Goal: Task Accomplishment & Management: Manage account settings

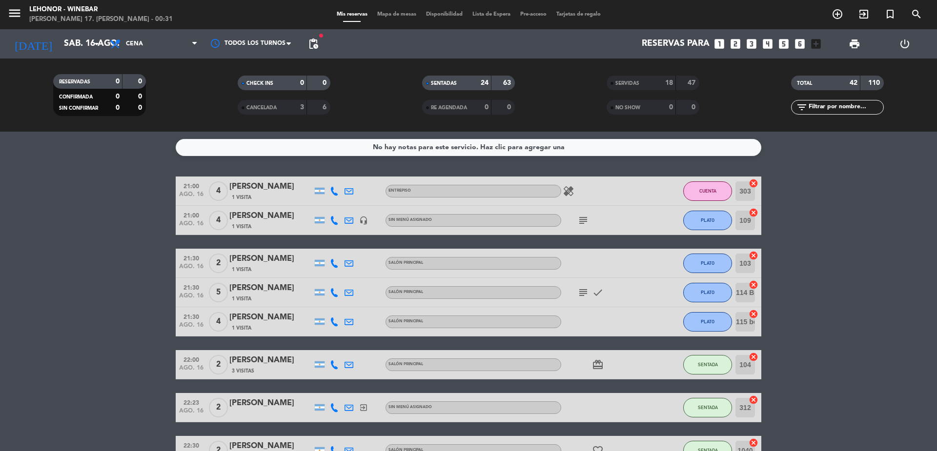
click at [400, 12] on span "Mapa de mesas" at bounding box center [396, 14] width 49 height 5
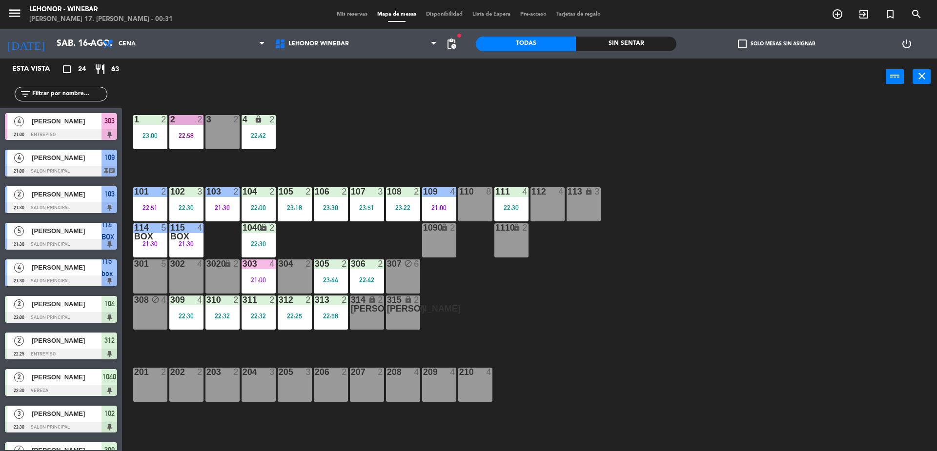
click at [356, 11] on div "Mis reservas Mapa de mesas Disponibilidad Lista de Espera Pre-acceso Tarjetas d…" at bounding box center [469, 14] width 274 height 9
click at [353, 14] on span "Mis reservas" at bounding box center [352, 14] width 41 height 5
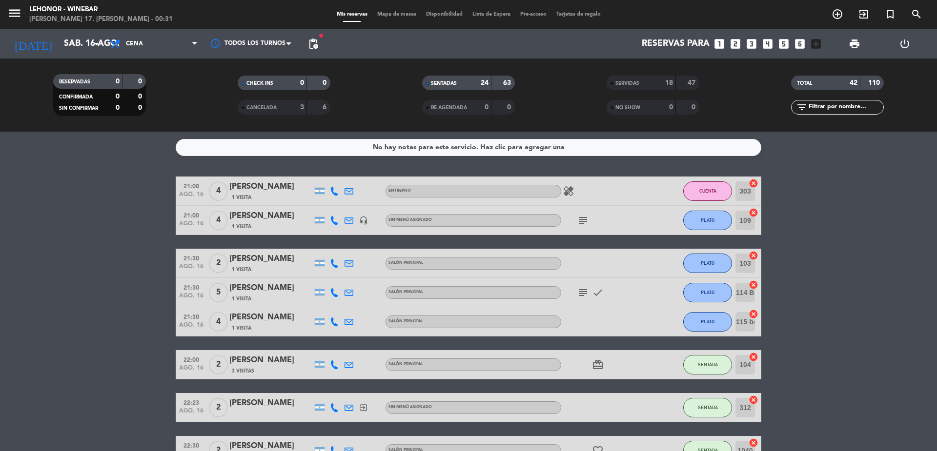
click at [404, 15] on span "Mapa de mesas" at bounding box center [396, 14] width 49 height 5
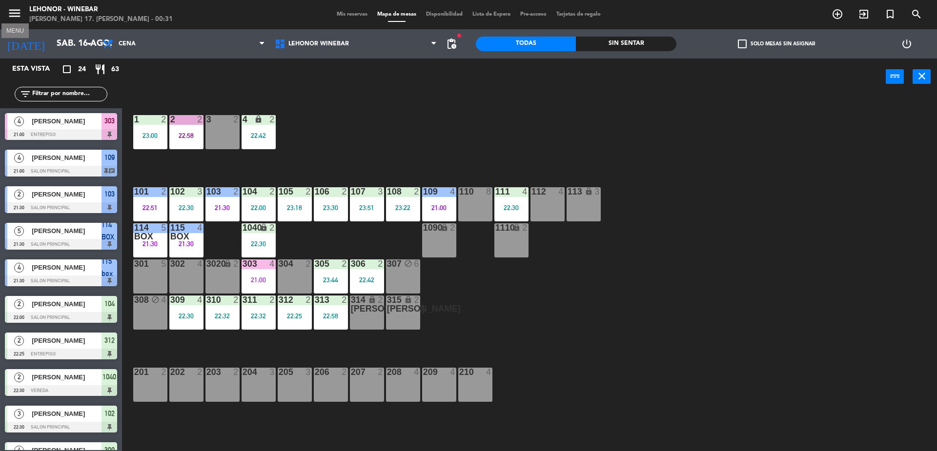
click at [18, 20] on icon "menu" at bounding box center [14, 13] width 15 height 15
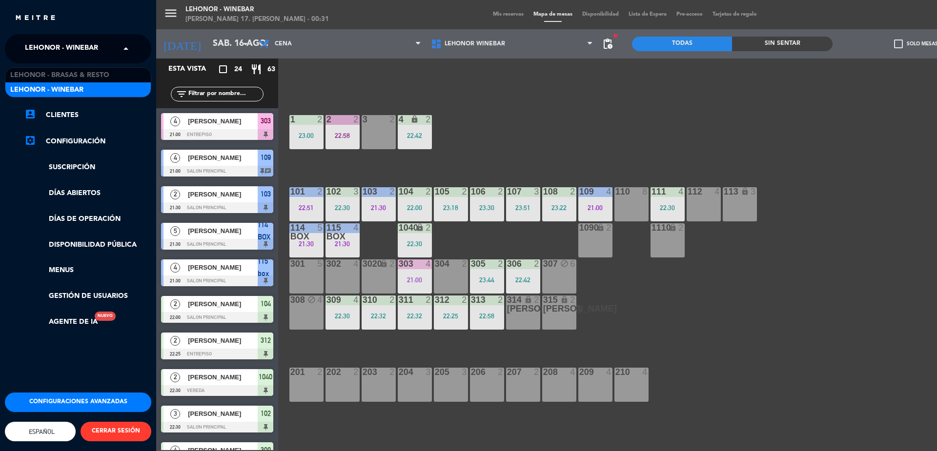
click at [83, 47] on span "Lehonor - Winebar" at bounding box center [61, 49] width 73 height 20
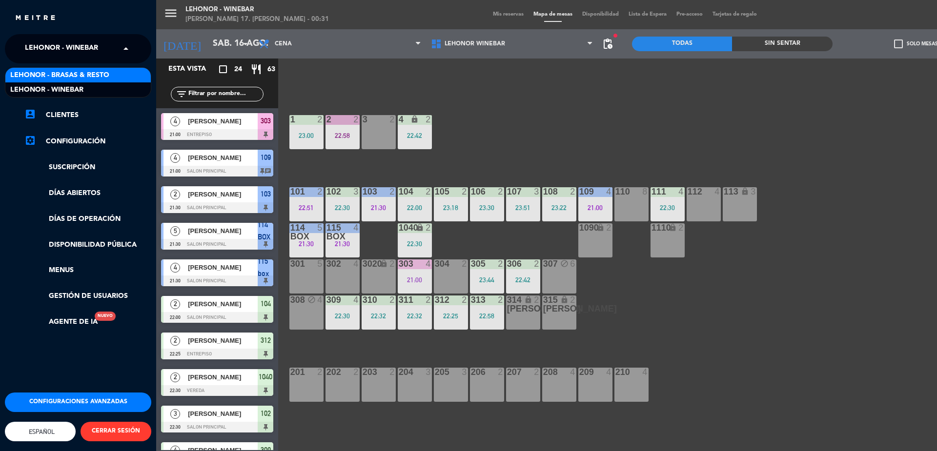
click at [100, 72] on span "Lehonor - Brasas & Resto" at bounding box center [59, 75] width 99 height 11
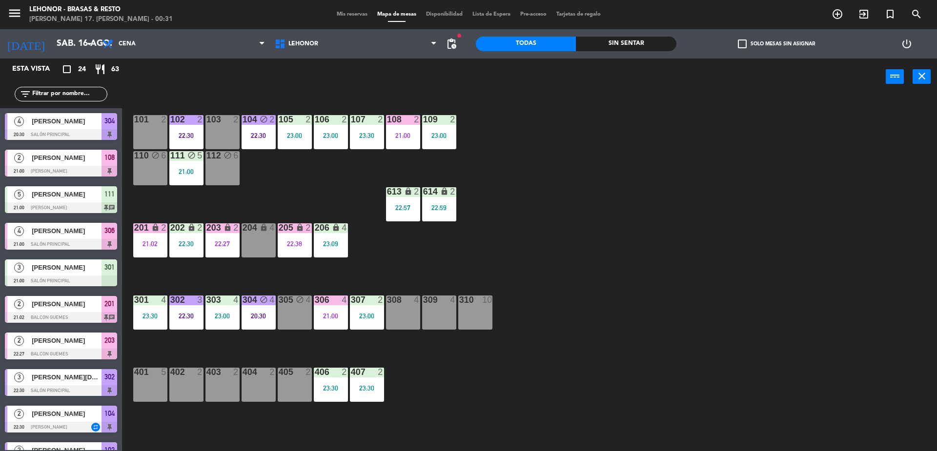
click at [352, 15] on span "Mis reservas" at bounding box center [352, 14] width 41 height 5
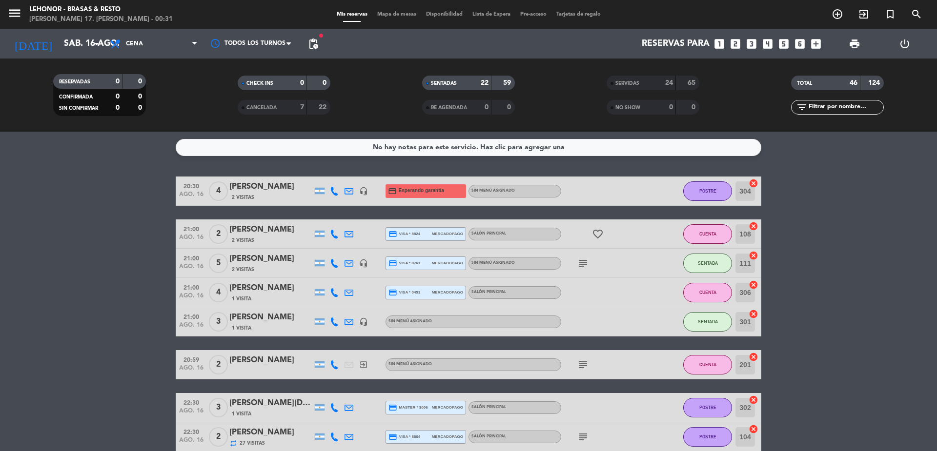
click at [402, 14] on span "Mapa de mesas" at bounding box center [396, 14] width 49 height 5
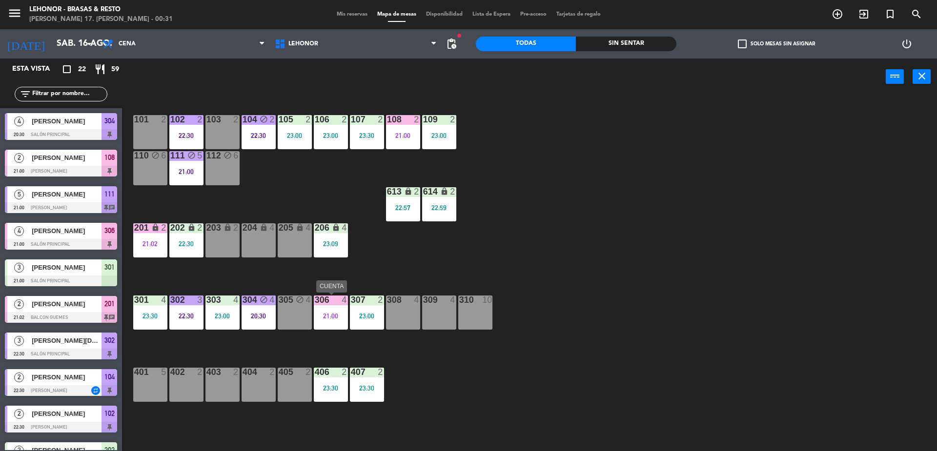
click at [342, 307] on div "306 4 21:00" at bounding box center [331, 313] width 34 height 34
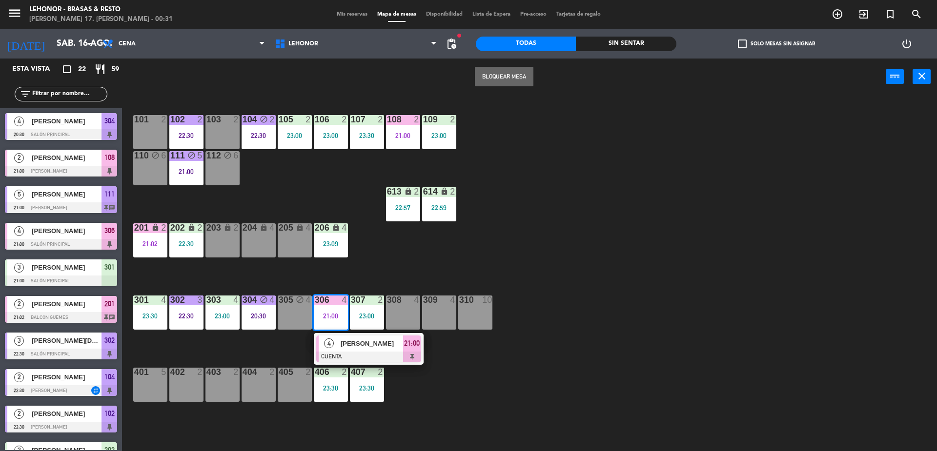
click at [374, 277] on div "101 2 102 2 22:30 103 2 104 block 2 22:30 105 2 23:00 106 2 23:00 107 2 23:30 1…" at bounding box center [534, 276] width 806 height 356
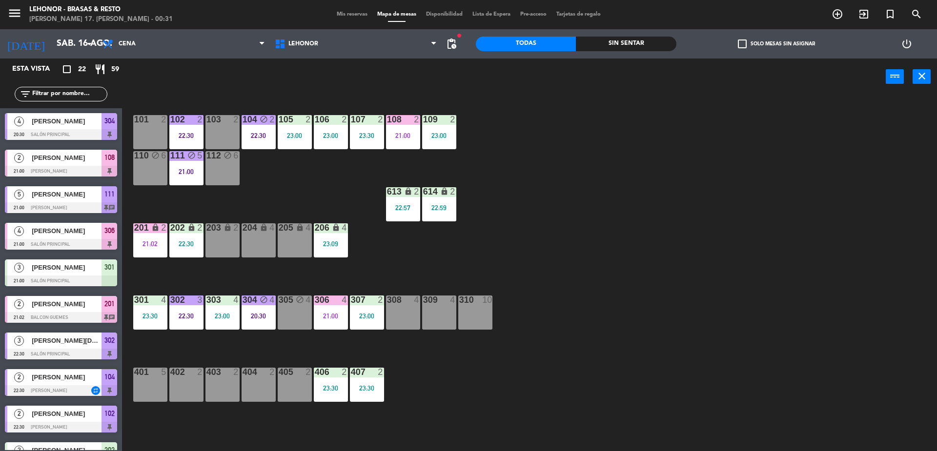
click at [157, 246] on div "21:02" at bounding box center [150, 244] width 34 height 7
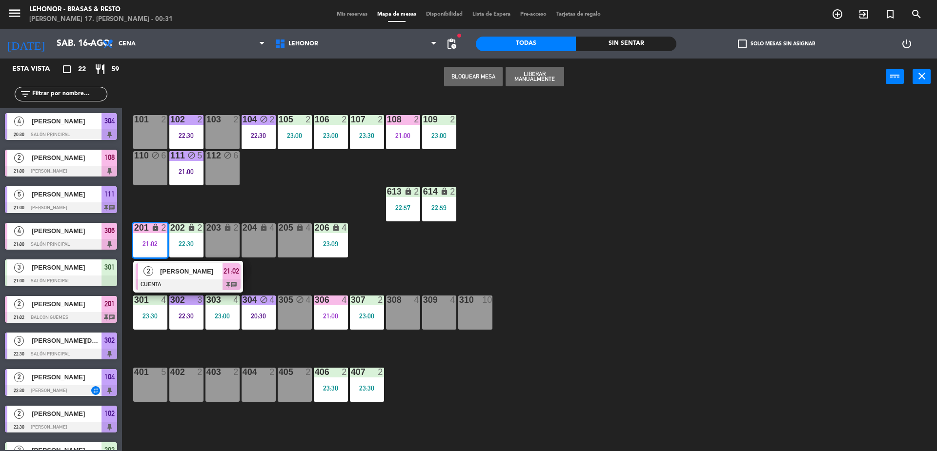
click at [194, 277] on div "[PERSON_NAME]" at bounding box center [190, 272] width 63 height 16
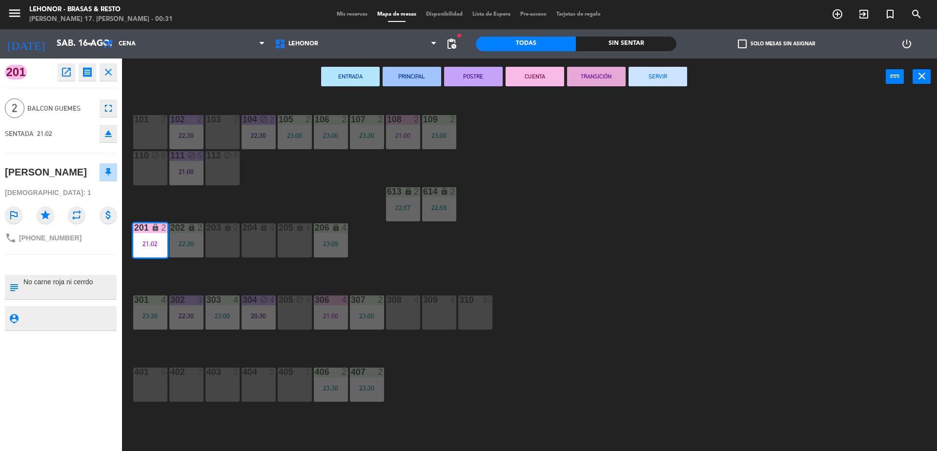
click at [523, 267] on div "101 2 102 2 22:30 103 2 104 block 2 22:30 105 2 23:00 106 2 23:00 107 2 23:30 1…" at bounding box center [534, 276] width 806 height 356
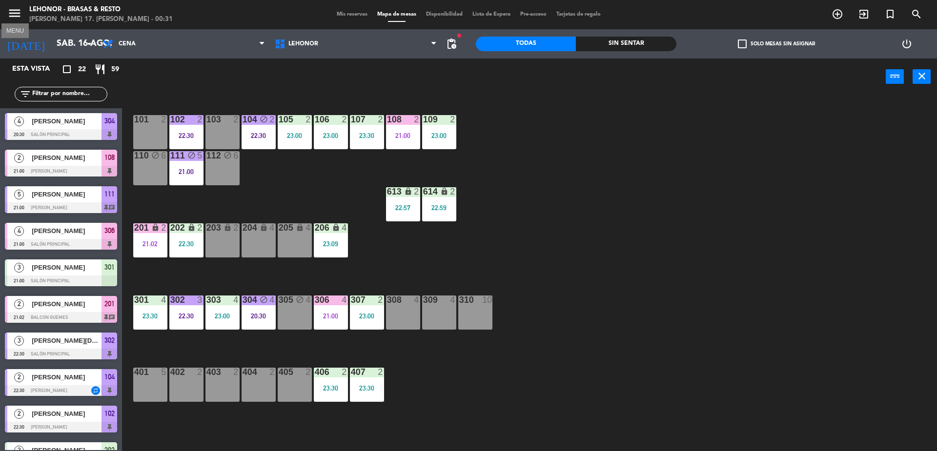
click at [11, 16] on icon "menu" at bounding box center [14, 13] width 15 height 15
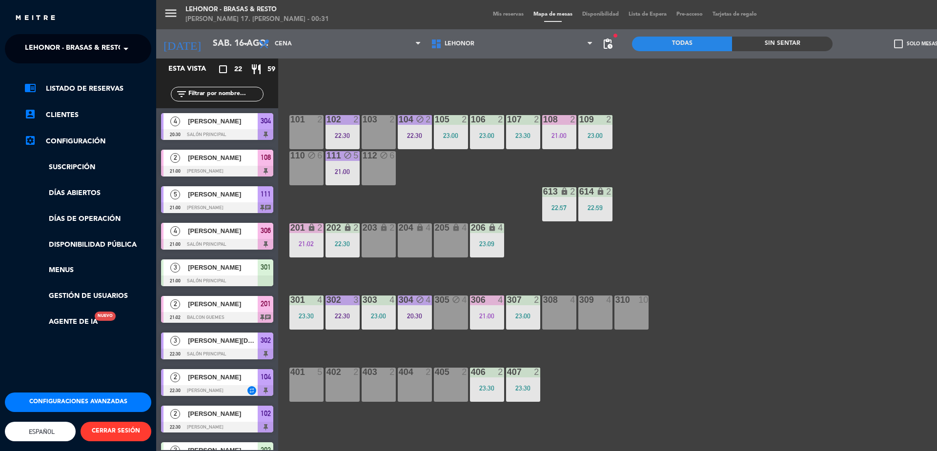
click at [74, 52] on span "Lehonor - Brasas & Resto" at bounding box center [74, 49] width 99 height 20
click at [116, 90] on div "Lehonor - Winebar" at bounding box center [77, 89] width 145 height 15
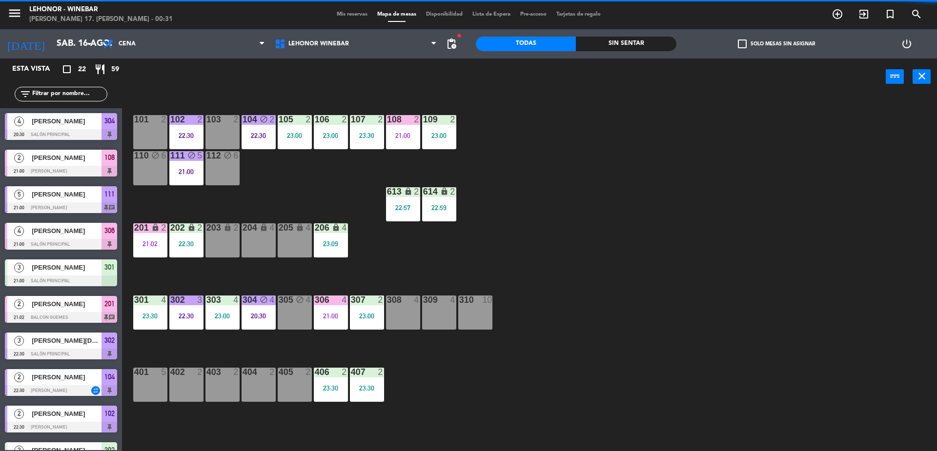
click at [345, 16] on span "Mis reservas" at bounding box center [352, 14] width 41 height 5
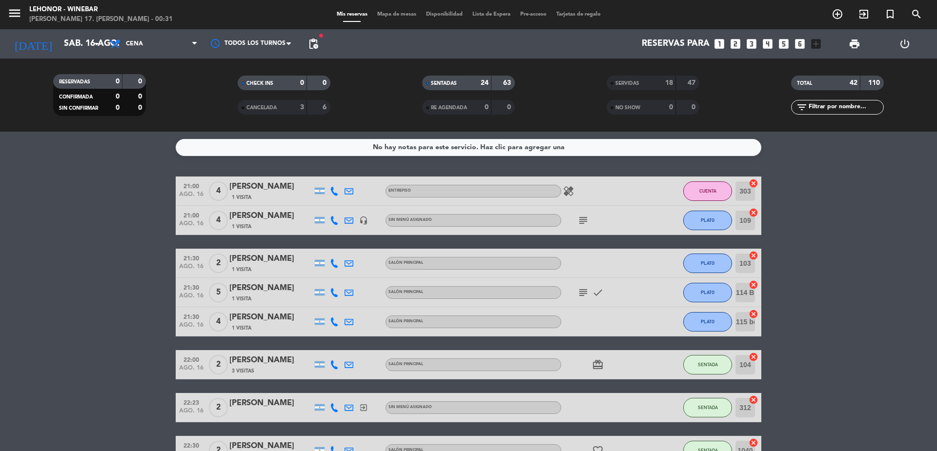
click at [569, 188] on icon "healing" at bounding box center [569, 191] width 12 height 12
click at [585, 224] on icon "subject" at bounding box center [583, 221] width 12 height 12
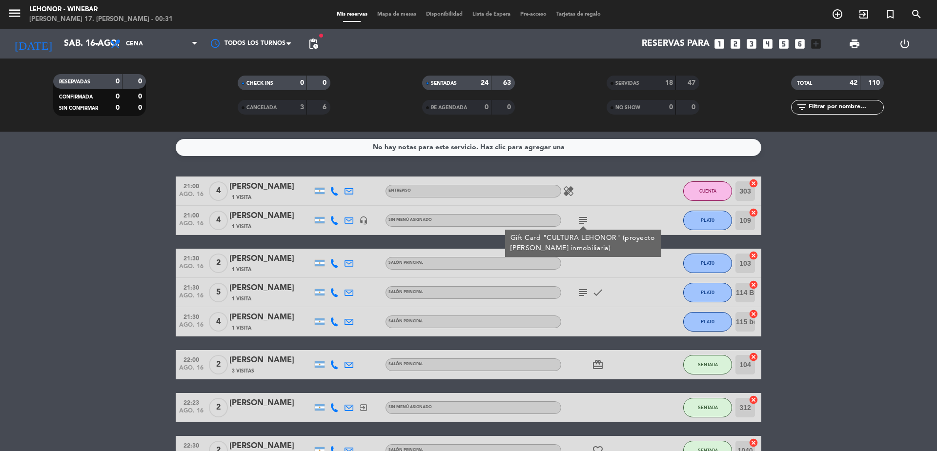
click at [585, 224] on icon "subject" at bounding box center [583, 221] width 12 height 12
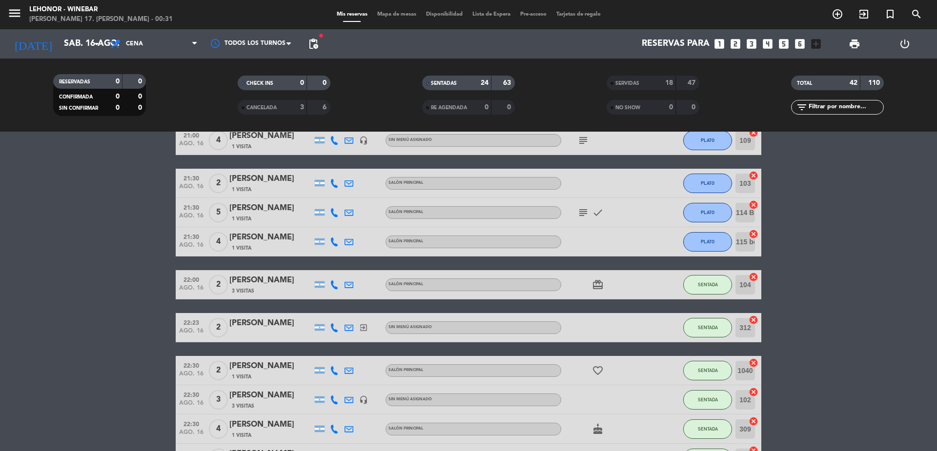
scroll to position [98, 0]
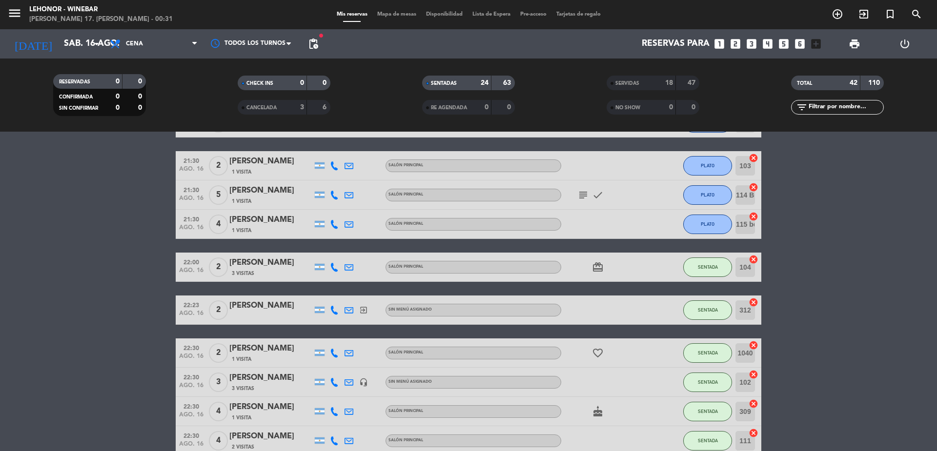
click at [581, 192] on icon "subject" at bounding box center [583, 195] width 12 height 12
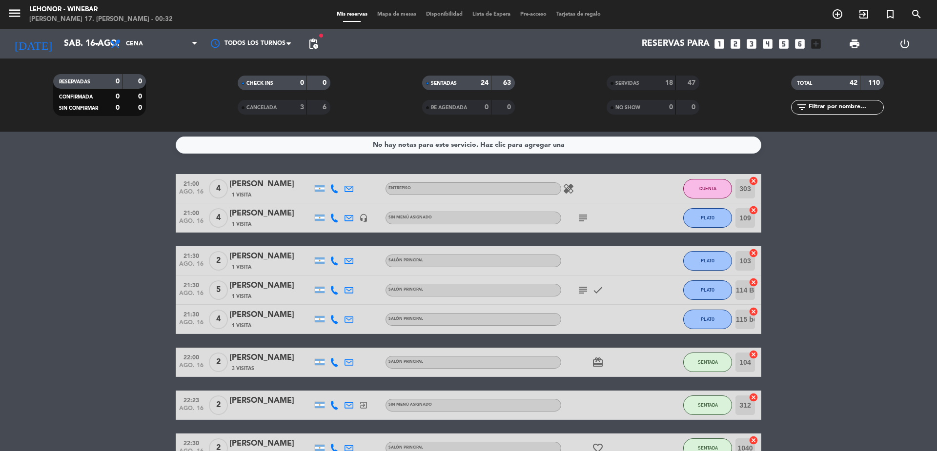
scroll to position [0, 0]
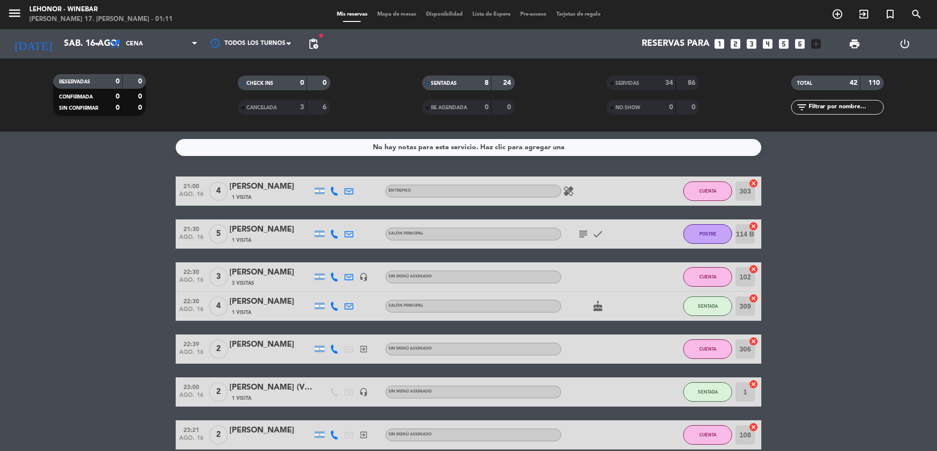
click at [397, 16] on span "Mapa de mesas" at bounding box center [396, 14] width 49 height 5
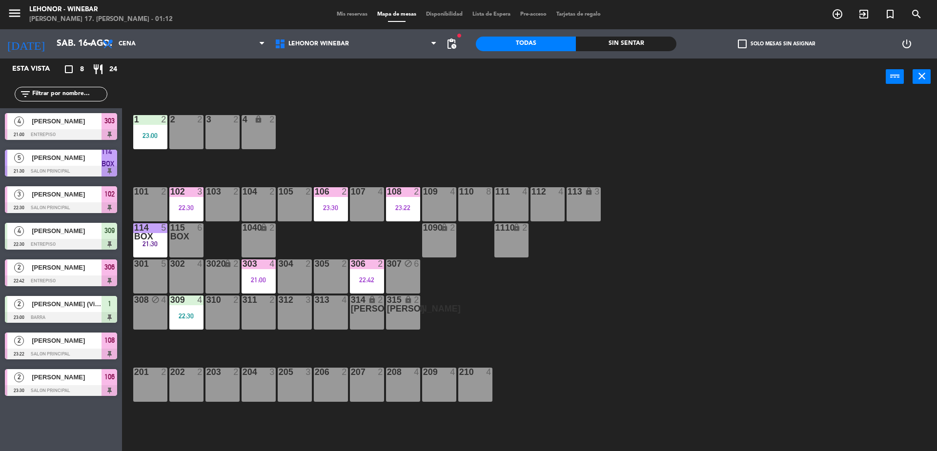
click at [235, 205] on div "103 2" at bounding box center [222, 204] width 34 height 34
drag, startPoint x: 407, startPoint y: 133, endPoint x: 150, endPoint y: 34, distance: 274.9
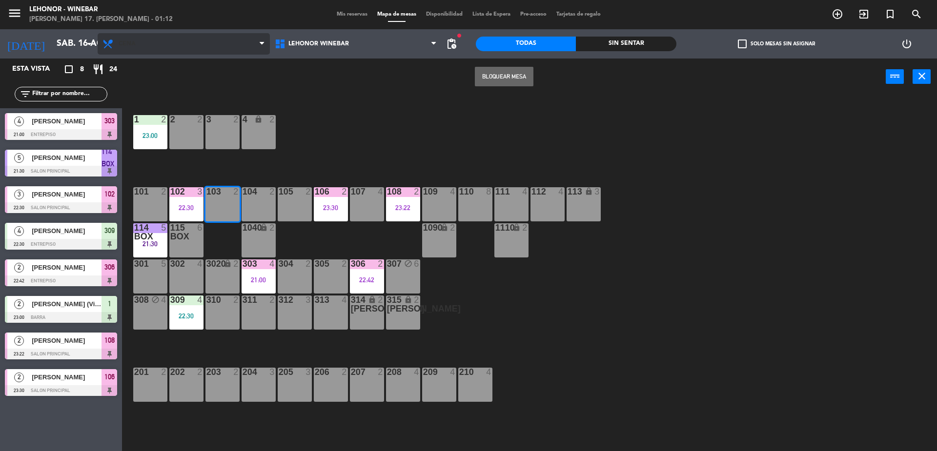
click at [404, 134] on div "1 2 23:00 2 2 3 2 4 lock 2 102 3 22:30 104 2 106 2 23:30 107 4 109 4 111 4 113 …" at bounding box center [534, 276] width 806 height 356
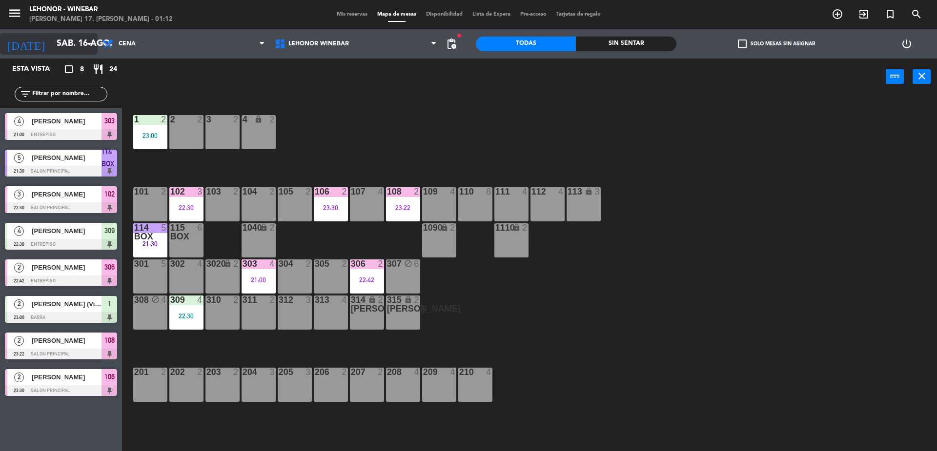
click at [93, 45] on icon "arrow_drop_down" at bounding box center [89, 44] width 12 height 12
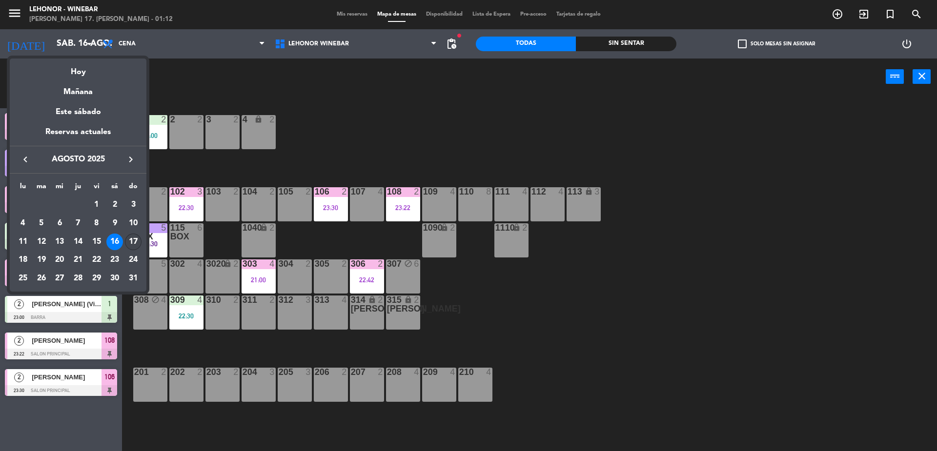
click at [130, 240] on div "17" at bounding box center [133, 242] width 17 height 17
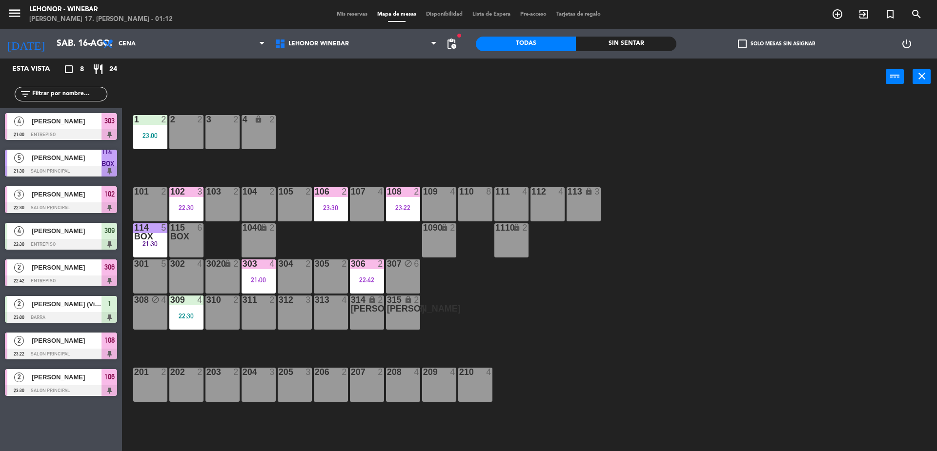
type input "dom. 17 ago."
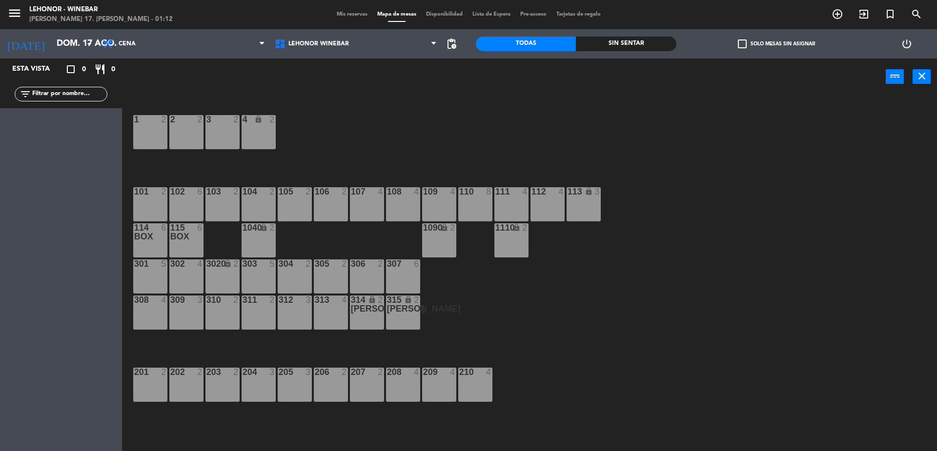
click at [227, 209] on div "103 2" at bounding box center [222, 204] width 34 height 34
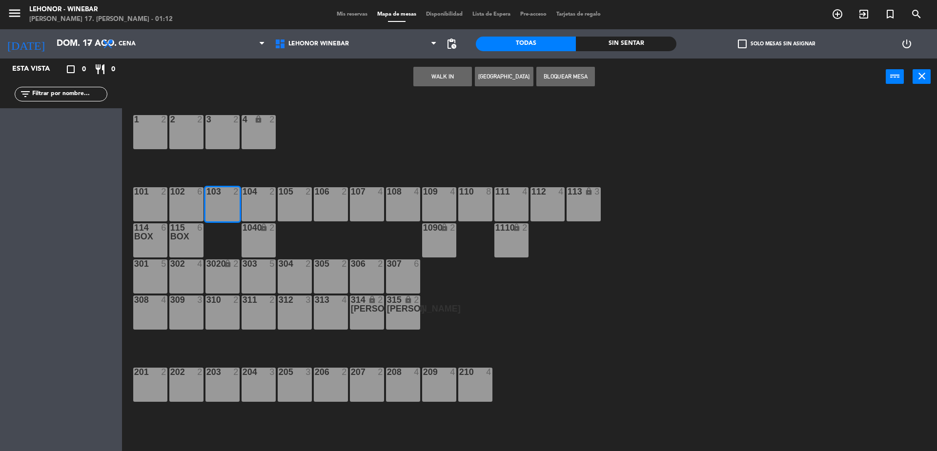
click at [434, 82] on button "WALK IN" at bounding box center [442, 77] width 59 height 20
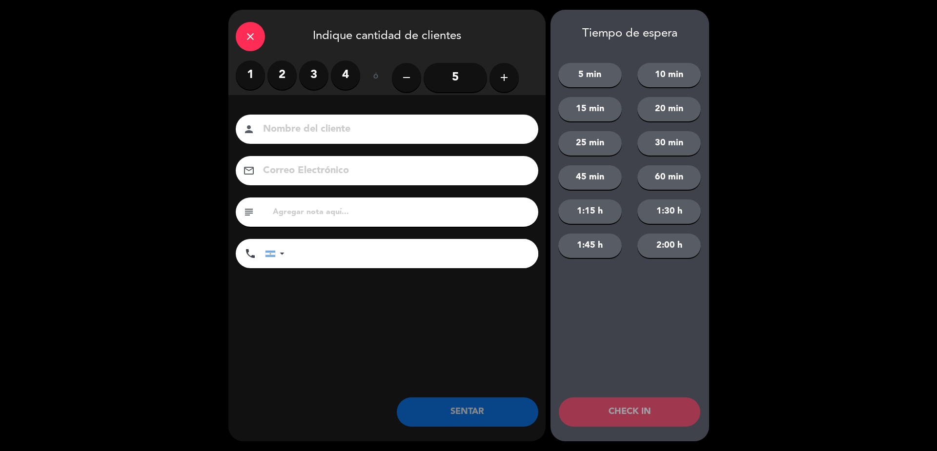
click at [276, 81] on label "2" at bounding box center [281, 75] width 29 height 29
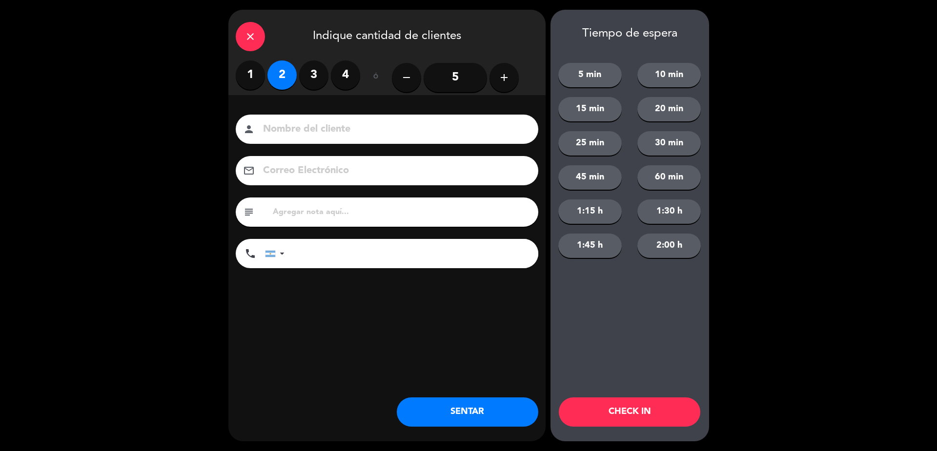
click at [328, 136] on input at bounding box center [394, 129] width 264 height 17
type input "[PERSON_NAME]"
click at [380, 258] on input "tel" at bounding box center [416, 253] width 244 height 29
type input "3412123012"
click at [638, 408] on button "CHECK IN" at bounding box center [630, 412] width 142 height 29
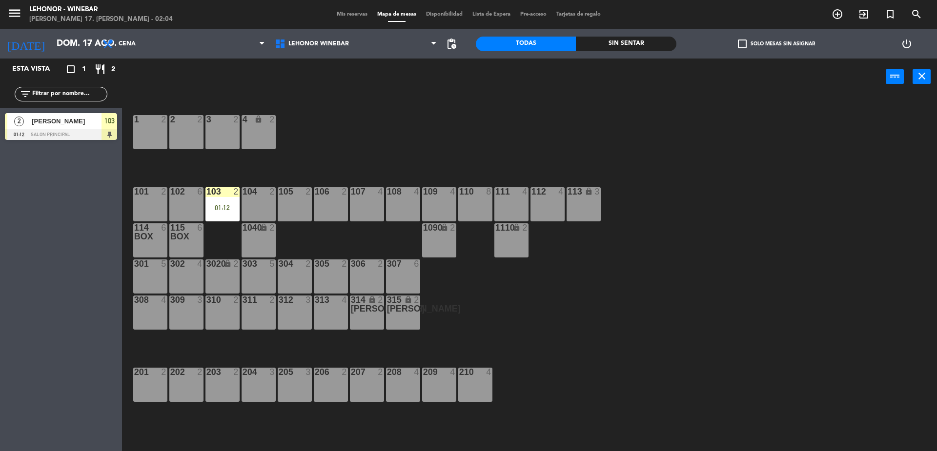
click at [68, 15] on div "[PERSON_NAME] 17. [PERSON_NAME] - 02:04" at bounding box center [100, 20] width 143 height 10
click at [19, 17] on icon "menu" at bounding box center [14, 13] width 15 height 15
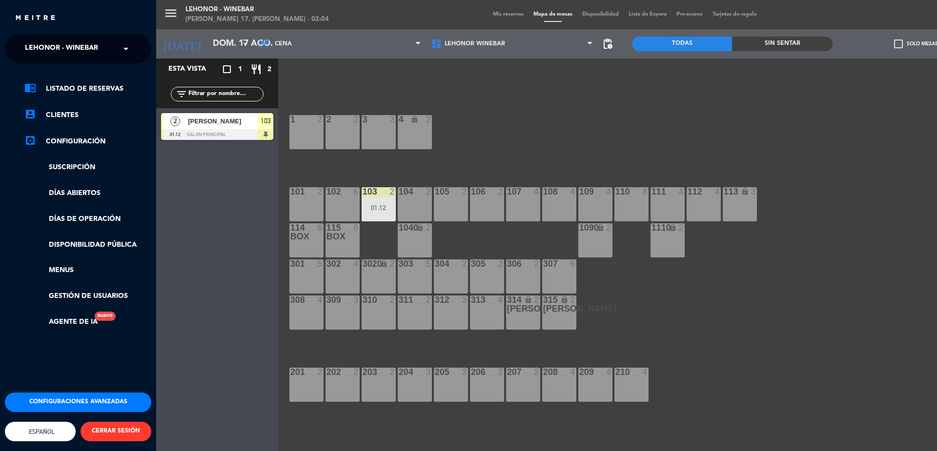
click at [97, 44] on span "Lehonor - Winebar" at bounding box center [61, 49] width 73 height 20
click at [124, 74] on div "Lehonor - Brasas & Resto" at bounding box center [77, 75] width 145 height 15
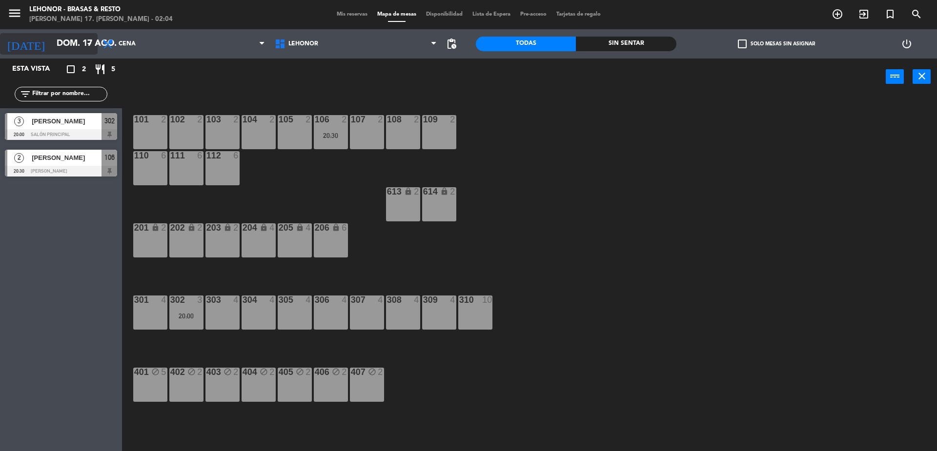
click at [82, 47] on input "dom. 17 ago." at bounding box center [108, 44] width 113 height 20
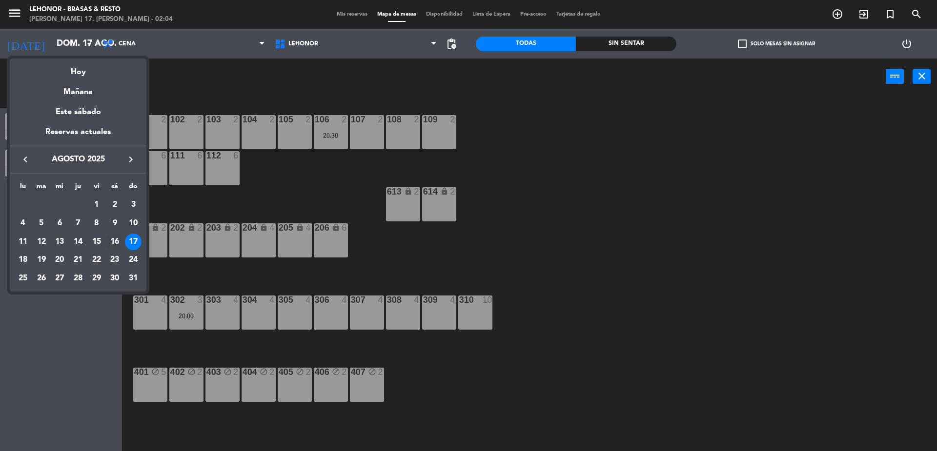
click at [114, 241] on div "16" at bounding box center [114, 242] width 17 height 17
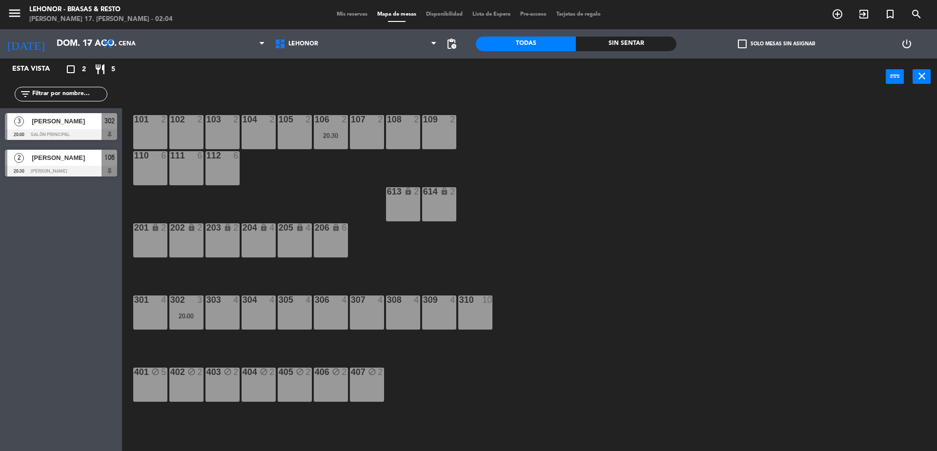
type input "sáb. 16 ago."
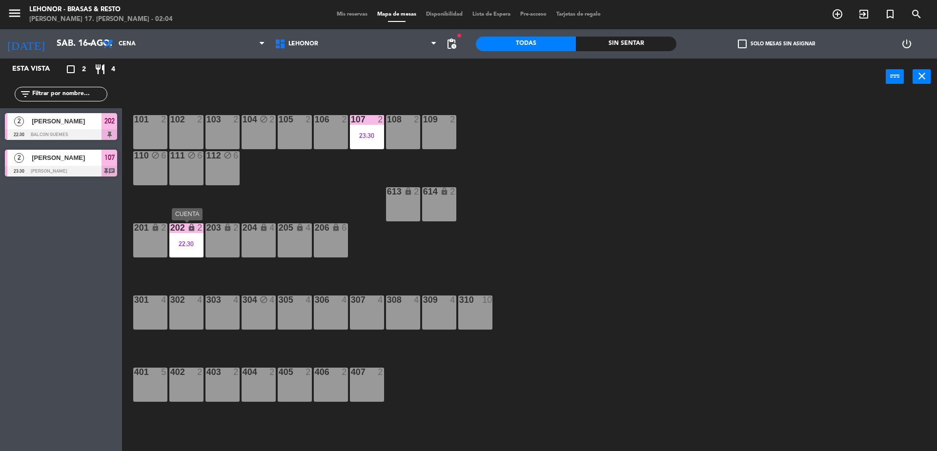
click at [193, 237] on div "202 lock 2 22:30" at bounding box center [186, 241] width 34 height 34
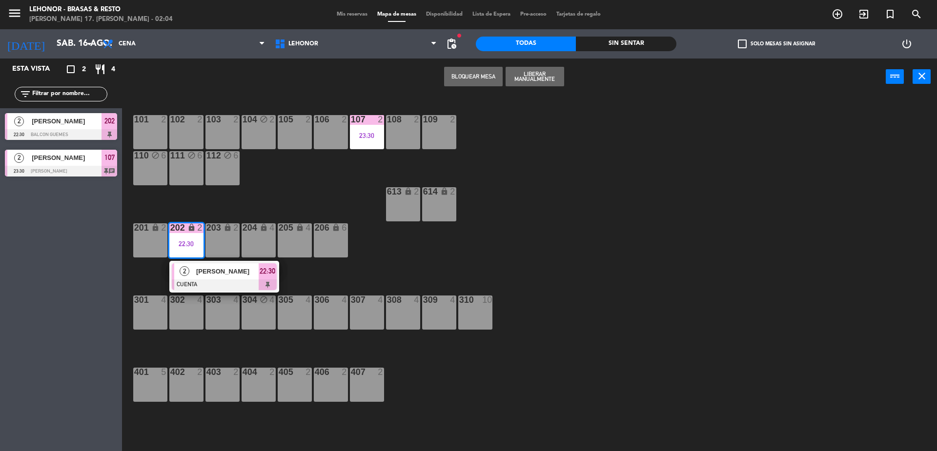
click at [331, 160] on div "101 2 102 2 103 2 104 block 2 105 2 106 2 107 2 23:30 108 2 109 2 110 block 6 1…" at bounding box center [534, 276] width 806 height 356
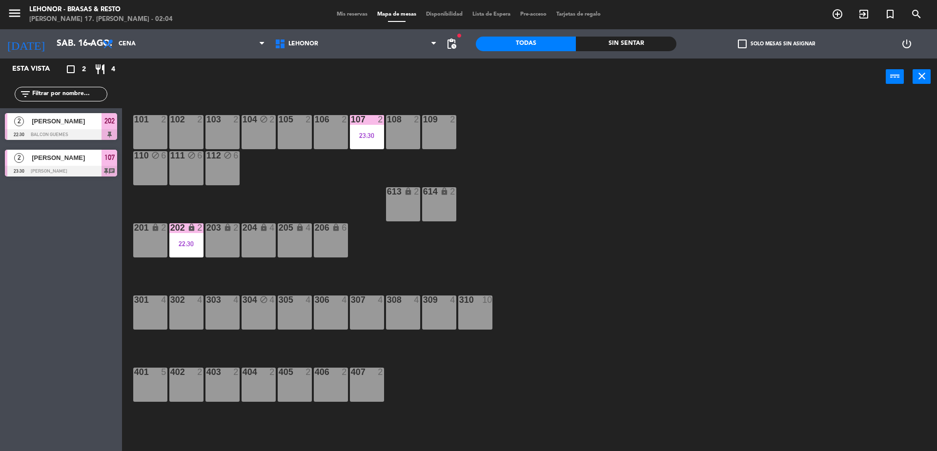
click at [746, 171] on div "101 2 102 2 103 2 104 block 2 105 2 106 2 107 2 23:30 108 2 109 2 110 block 6 1…" at bounding box center [534, 276] width 806 height 356
click at [597, 167] on div "101 2 102 2 103 2 104 block 2 105 2 106 2 107 2 23:30 108 2 109 2 110 block 6 1…" at bounding box center [534, 276] width 806 height 356
click at [80, 43] on input "sáb. 16 ago." at bounding box center [108, 44] width 113 height 20
